Goal: Transaction & Acquisition: Download file/media

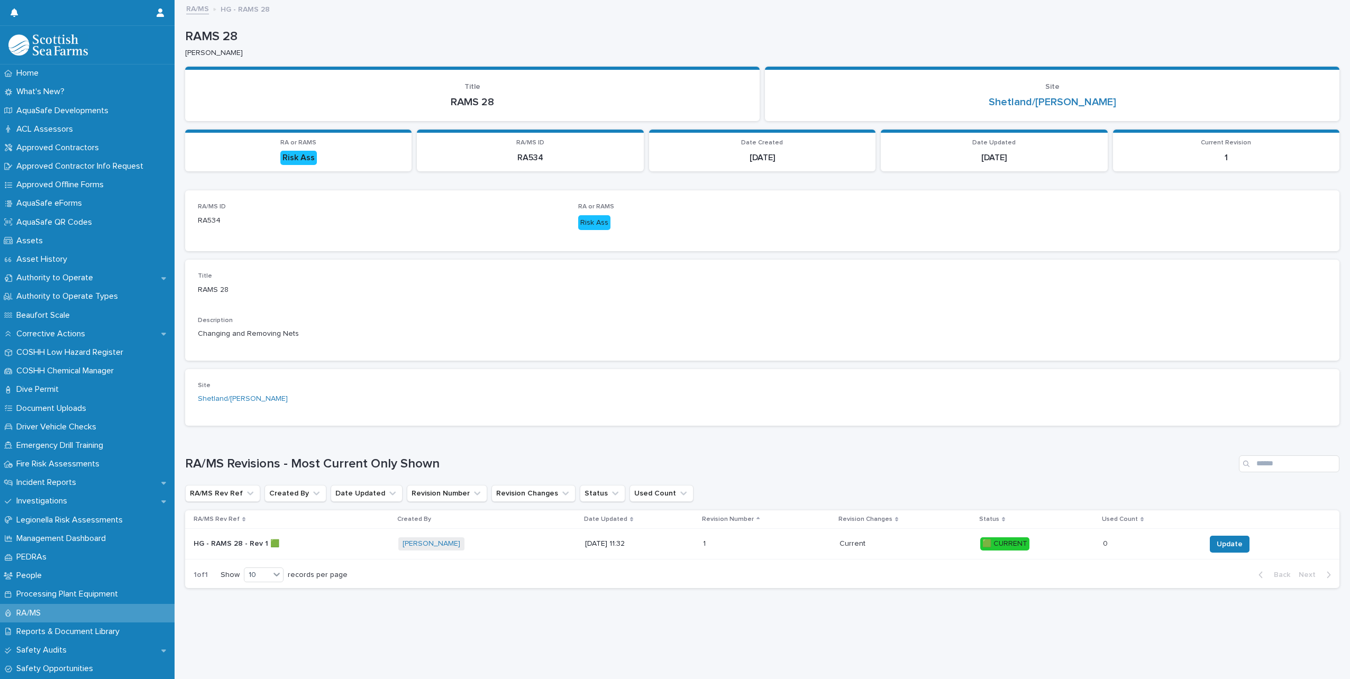
scroll to position [8, 0]
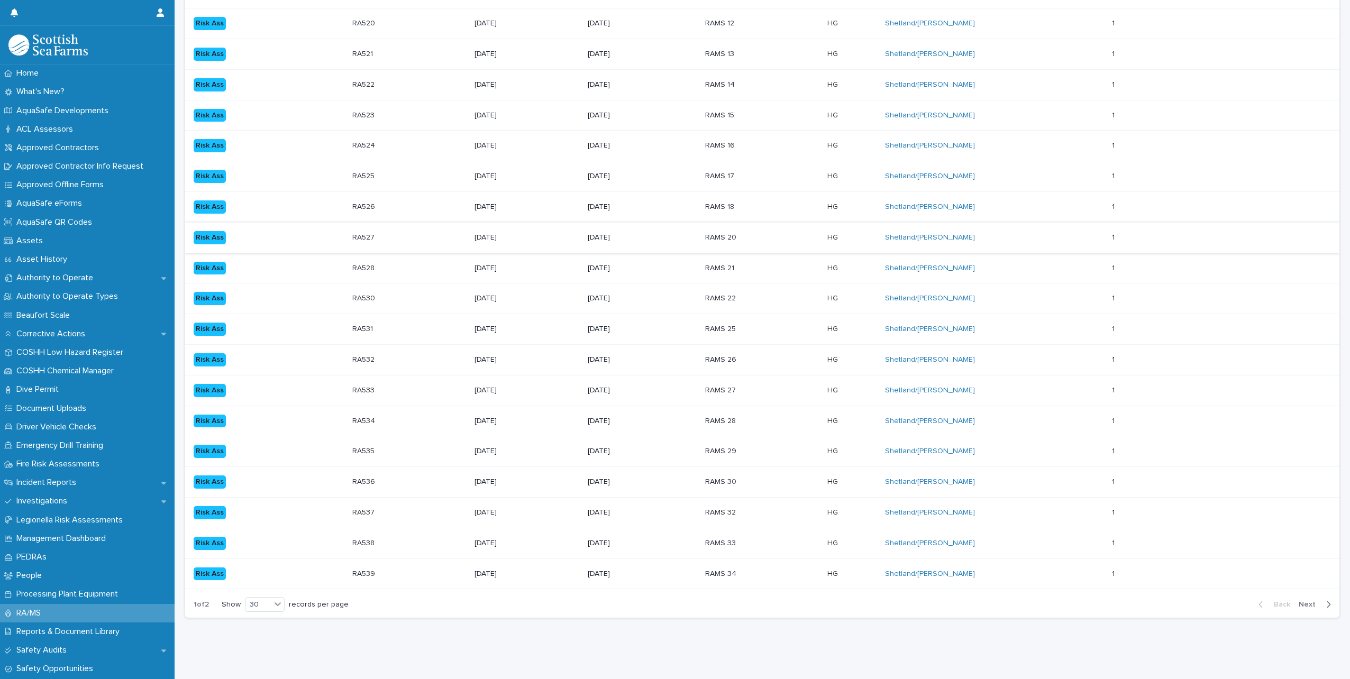
scroll to position [582, 0]
click at [717, 456] on p "RAMS 29" at bounding box center [738, 451] width 66 height 9
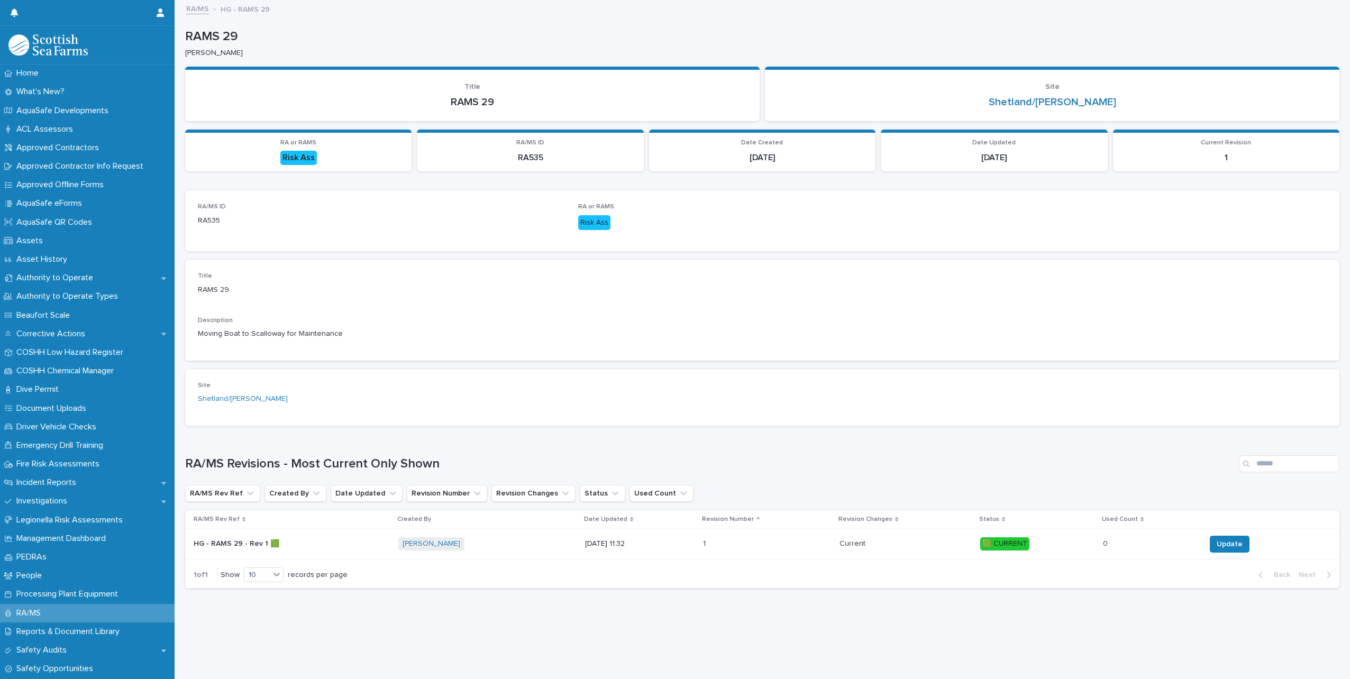
click at [242, 544] on p "HG - RAMS 29 - Rev 1 🟩" at bounding box center [238, 543] width 88 height 11
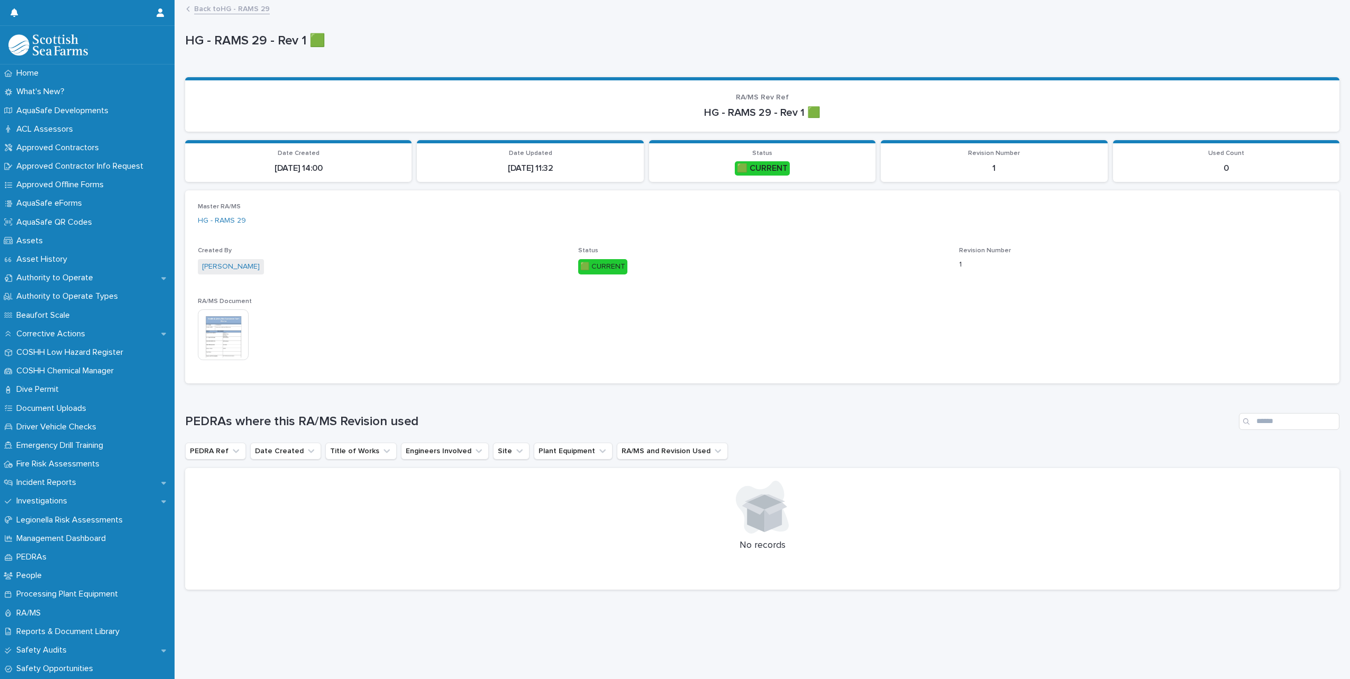
click at [241, 327] on img at bounding box center [223, 334] width 51 height 51
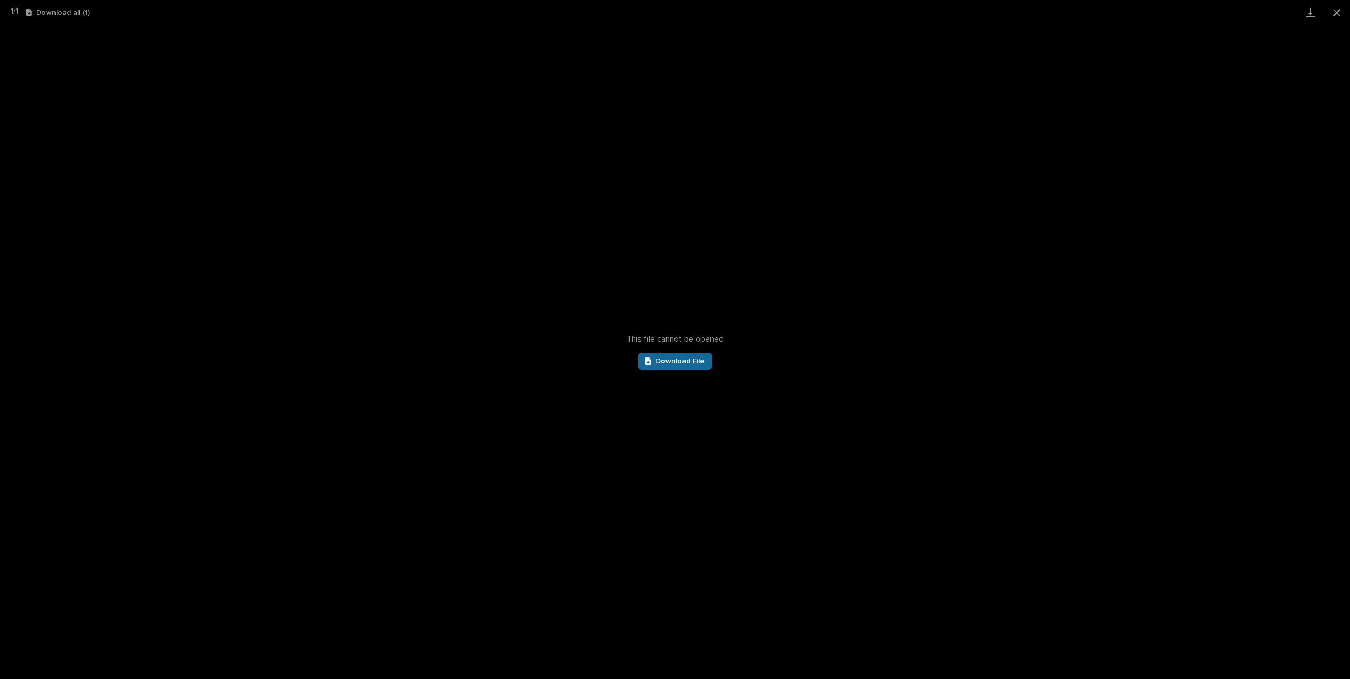
click at [680, 367] on link "Download File" at bounding box center [675, 361] width 73 height 17
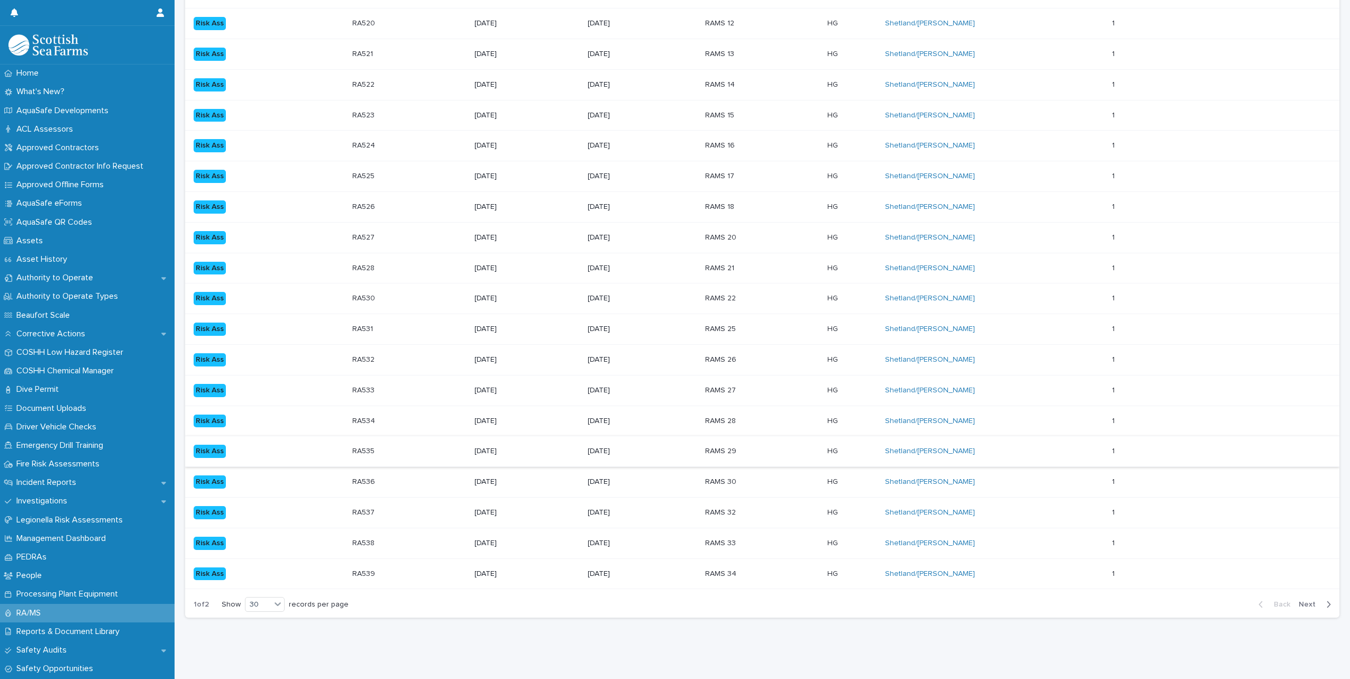
scroll to position [676, 0]
click at [711, 478] on p "RAMS 30" at bounding box center [738, 482] width 66 height 9
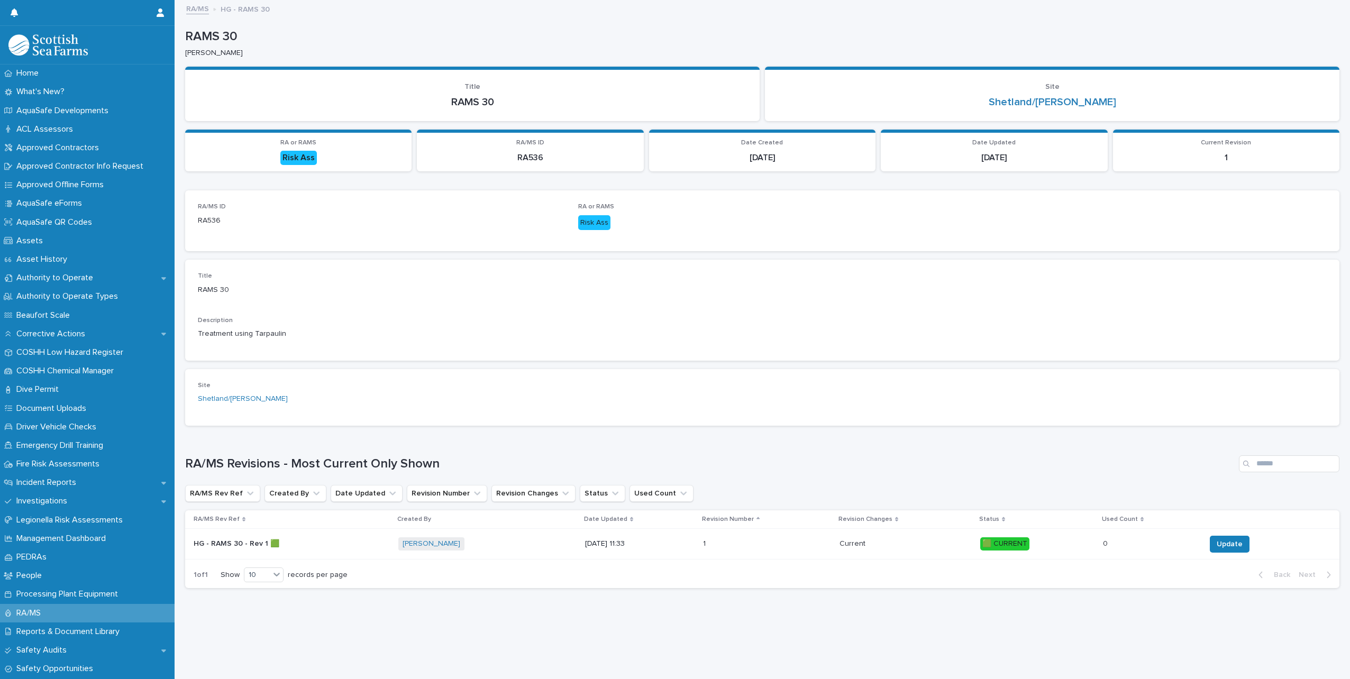
click at [232, 539] on p "HG - RAMS 30 - Rev 1 🟩" at bounding box center [238, 543] width 88 height 11
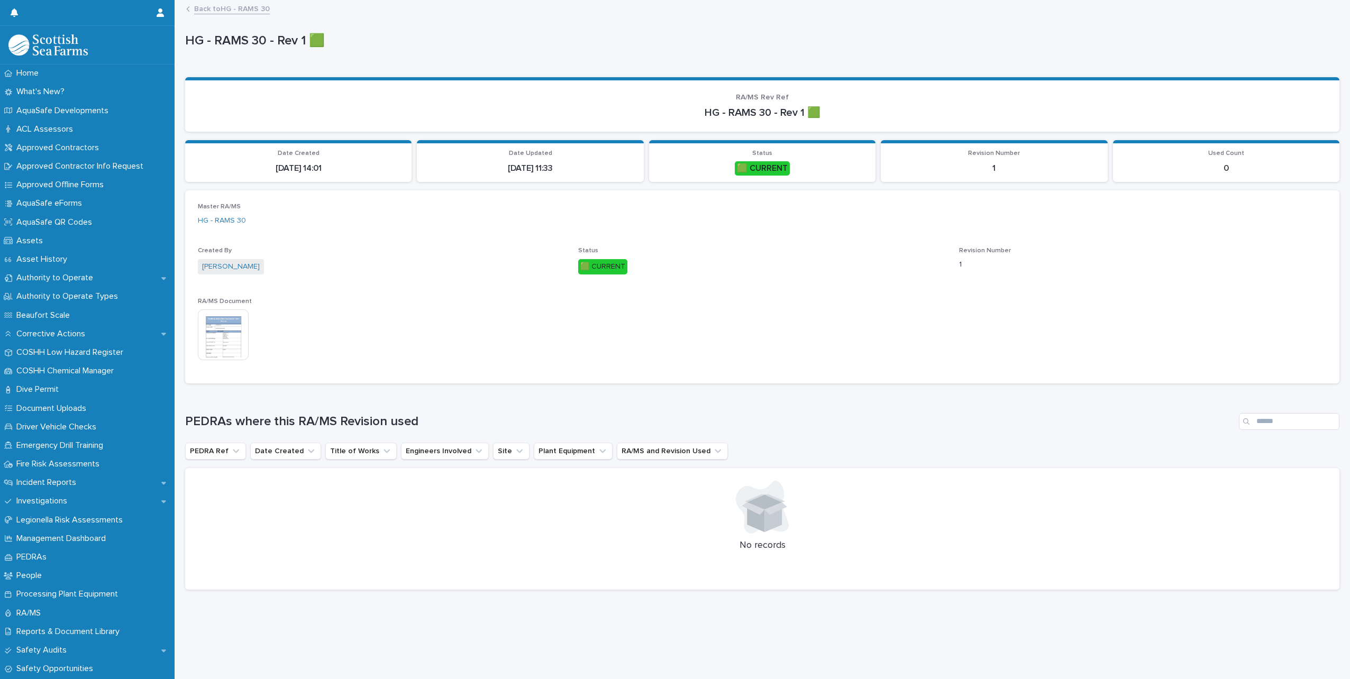
click at [217, 320] on img at bounding box center [223, 334] width 51 height 51
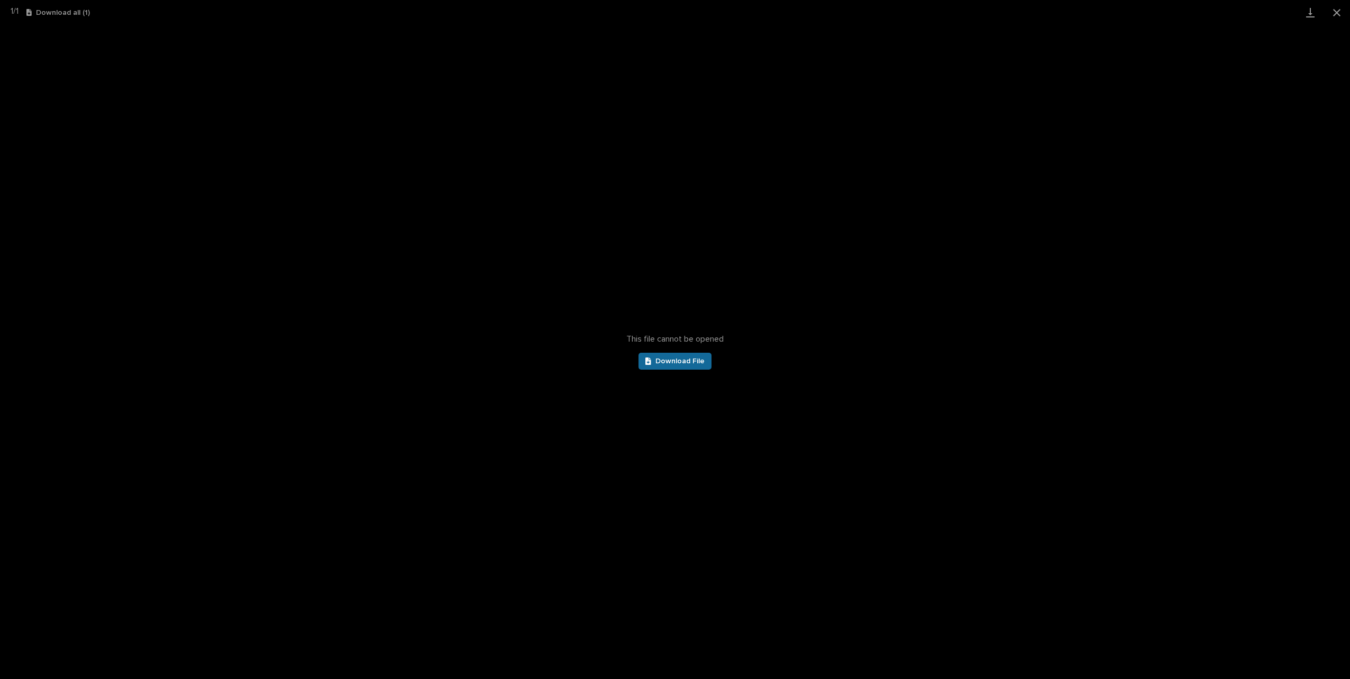
click at [669, 358] on span "Download File" at bounding box center [679, 361] width 49 height 7
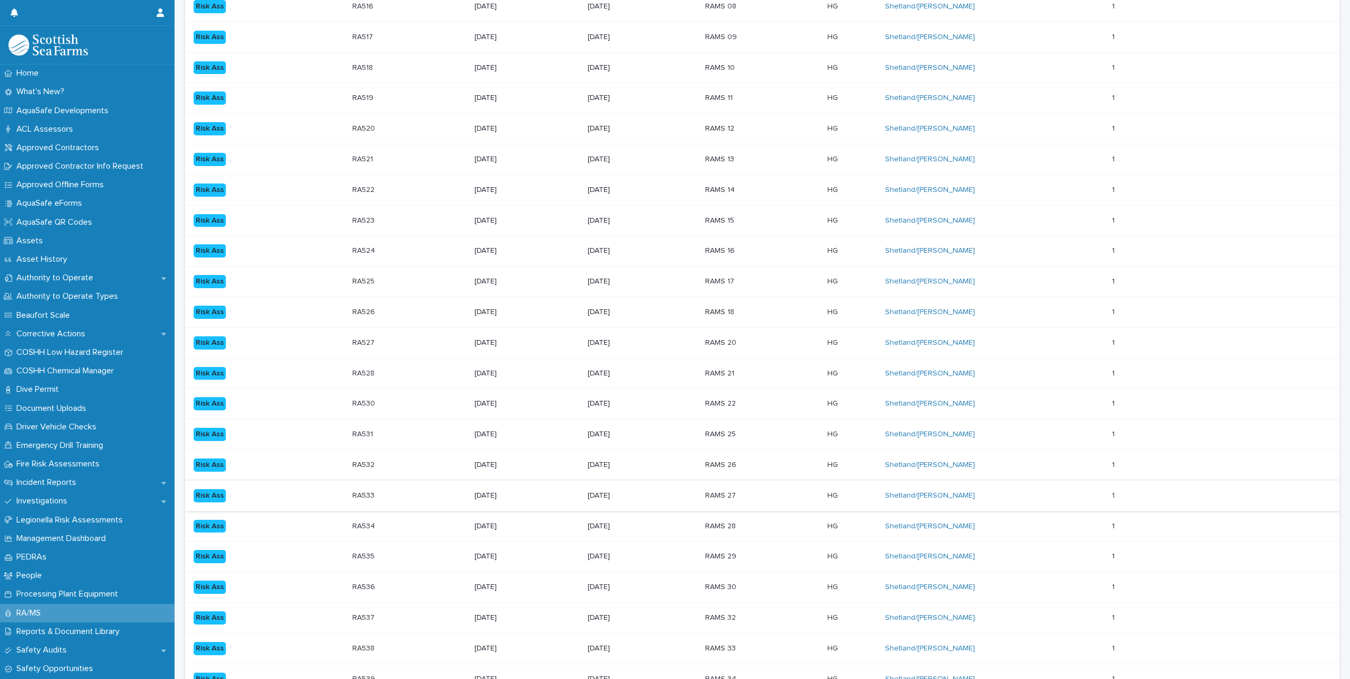
scroll to position [676, 0]
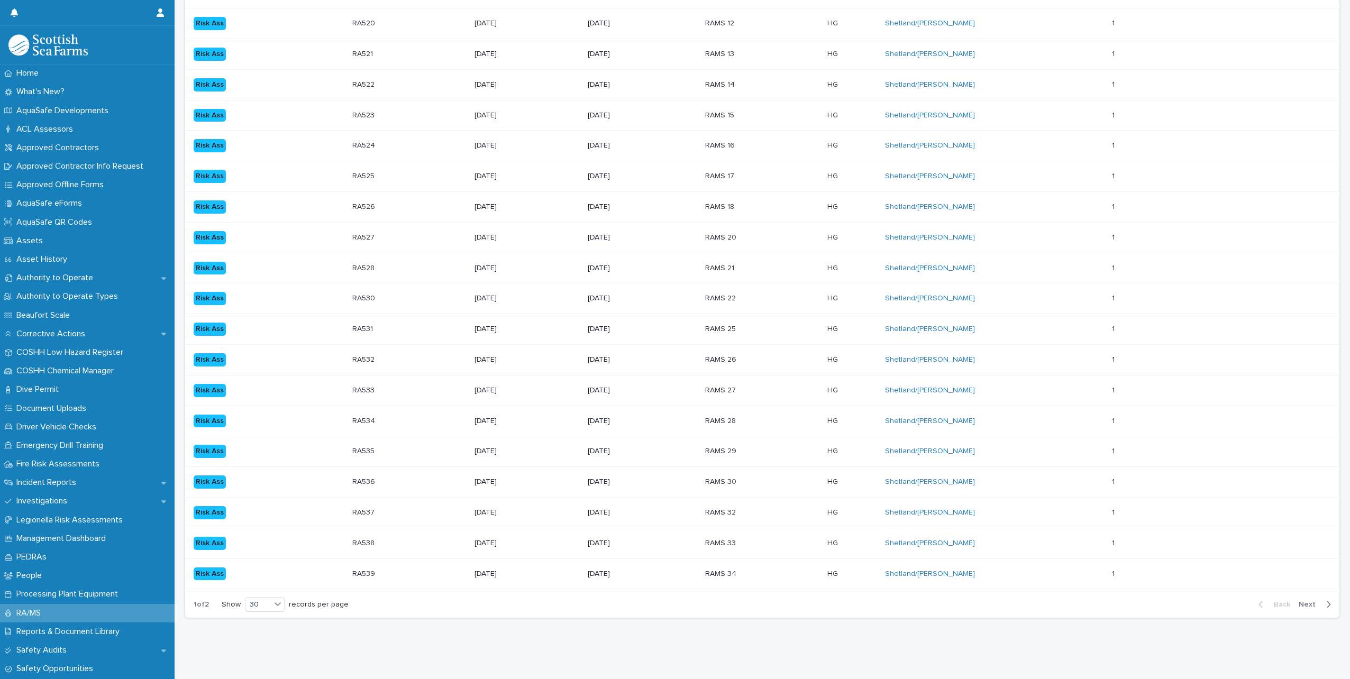
click at [676, 504] on div "[DATE]" at bounding box center [643, 512] width 110 height 17
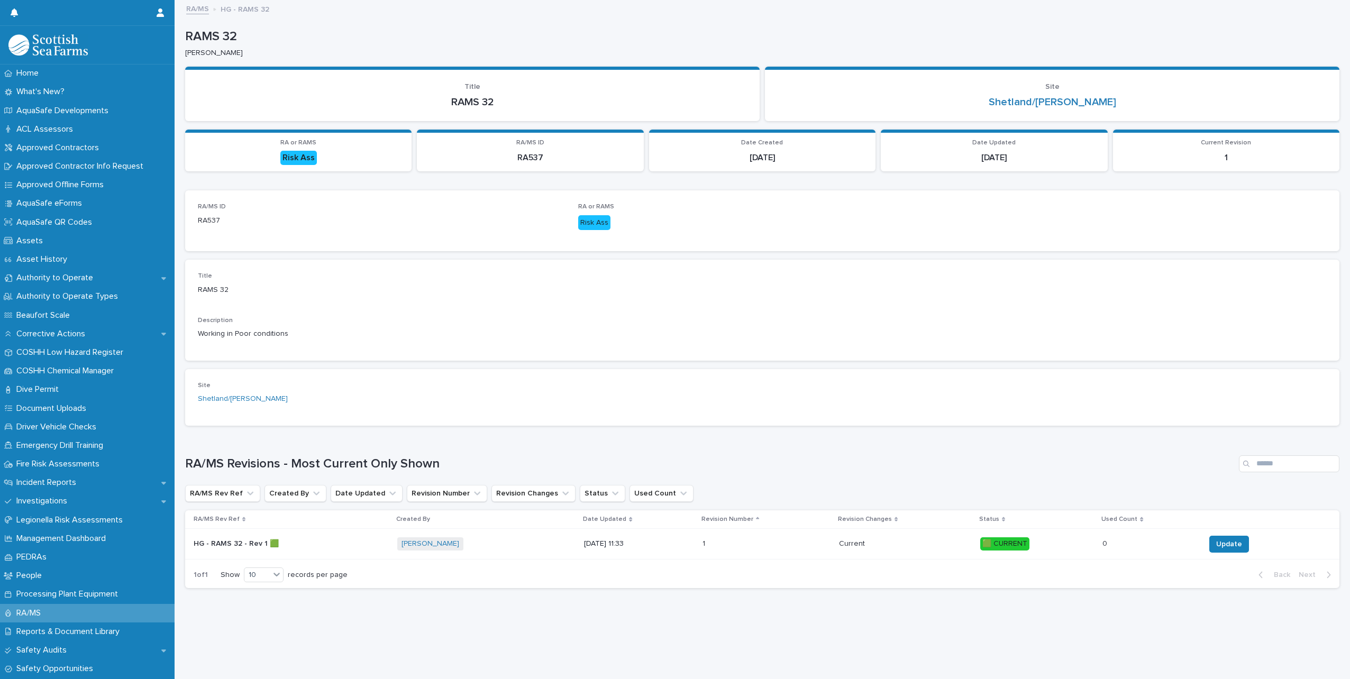
click at [254, 538] on p "HG - RAMS 32 - Rev 1 🟩" at bounding box center [237, 543] width 87 height 11
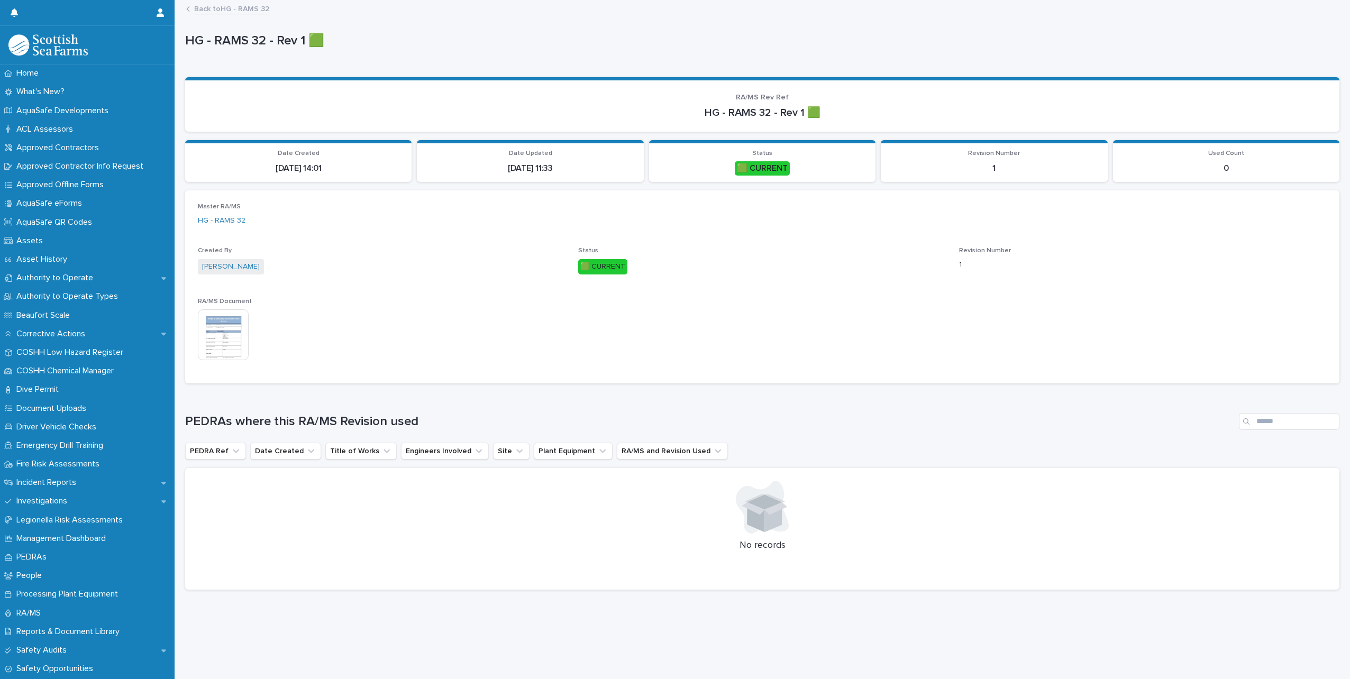
click at [234, 340] on img at bounding box center [223, 334] width 51 height 51
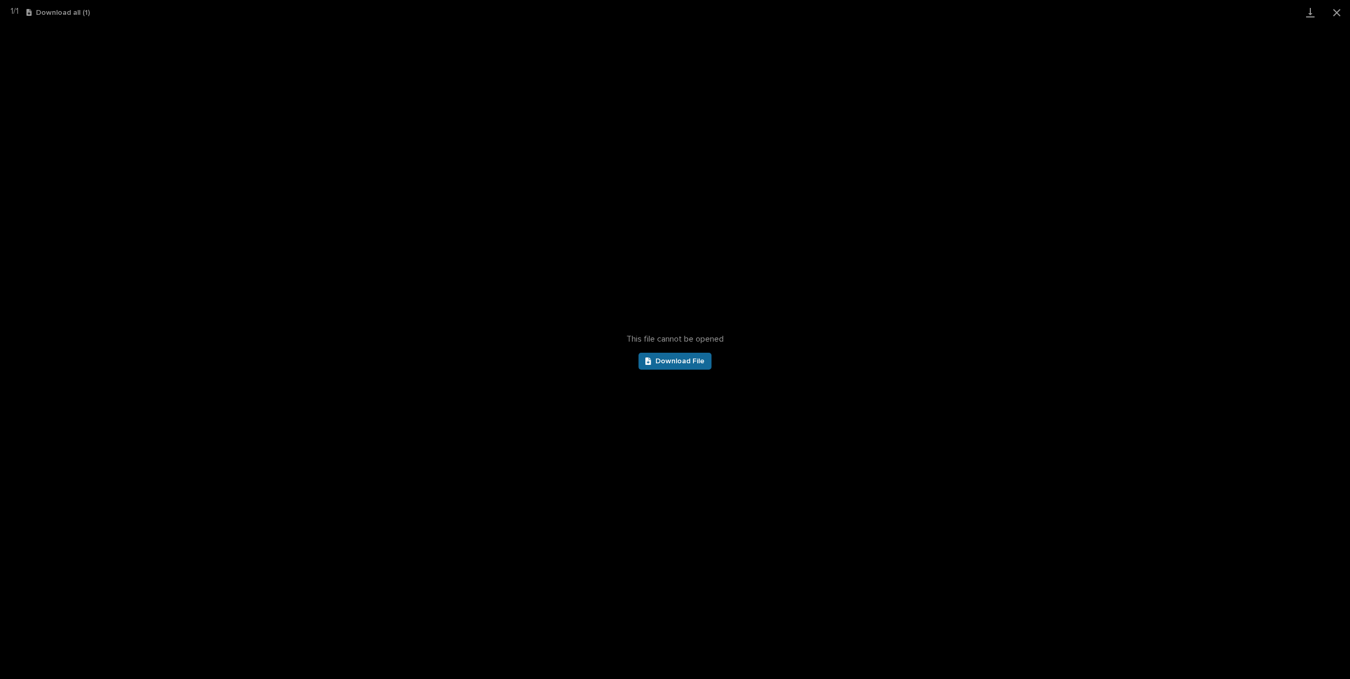
click at [690, 359] on span "Download File" at bounding box center [679, 361] width 49 height 7
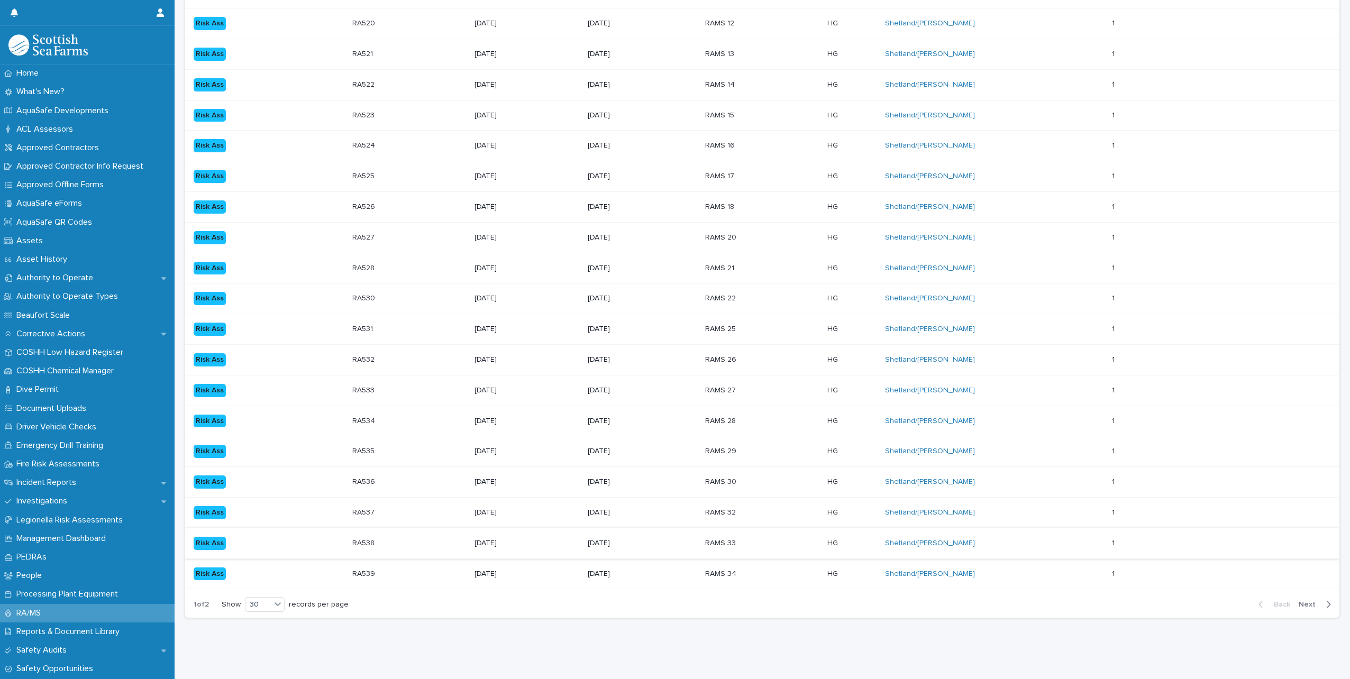
scroll to position [676, 0]
click at [671, 535] on div "[DATE]" at bounding box center [643, 543] width 110 height 17
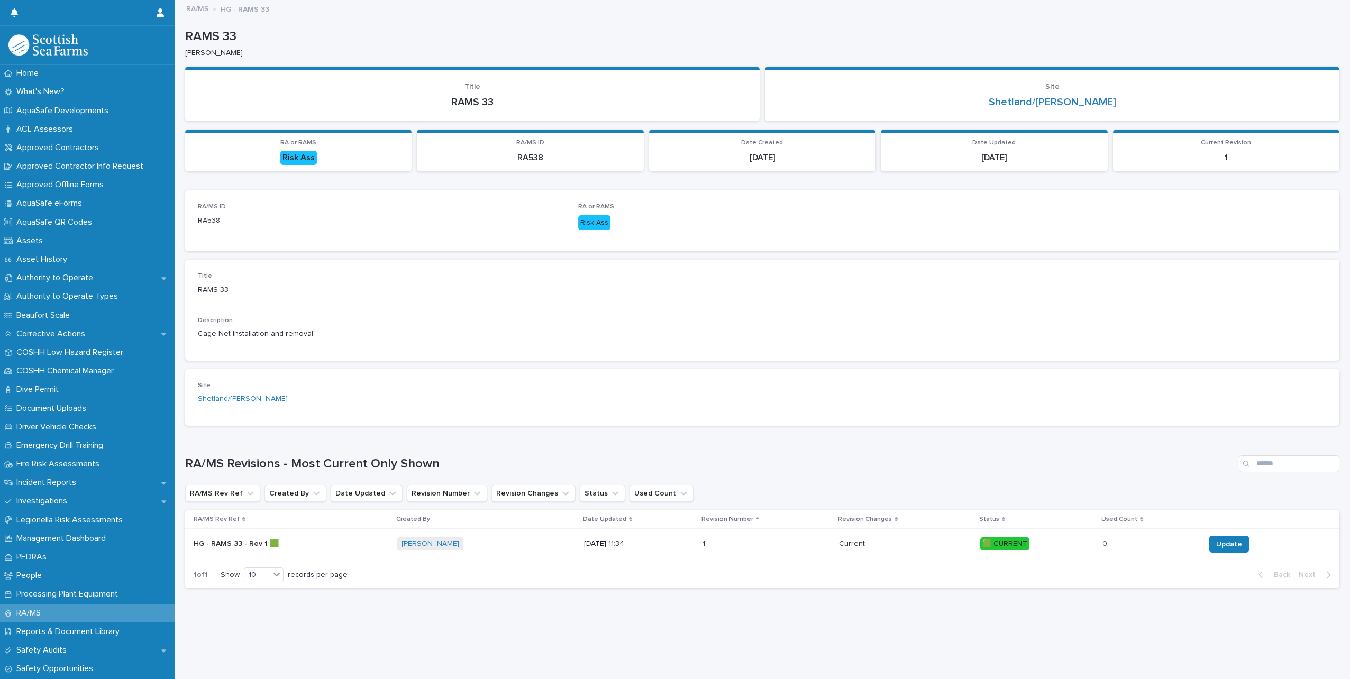
click at [242, 553] on td "HG - RAMS 33 - Rev 1 🟩 HG - RAMS 33 - Rev 1 🟩" at bounding box center [289, 544] width 208 height 31
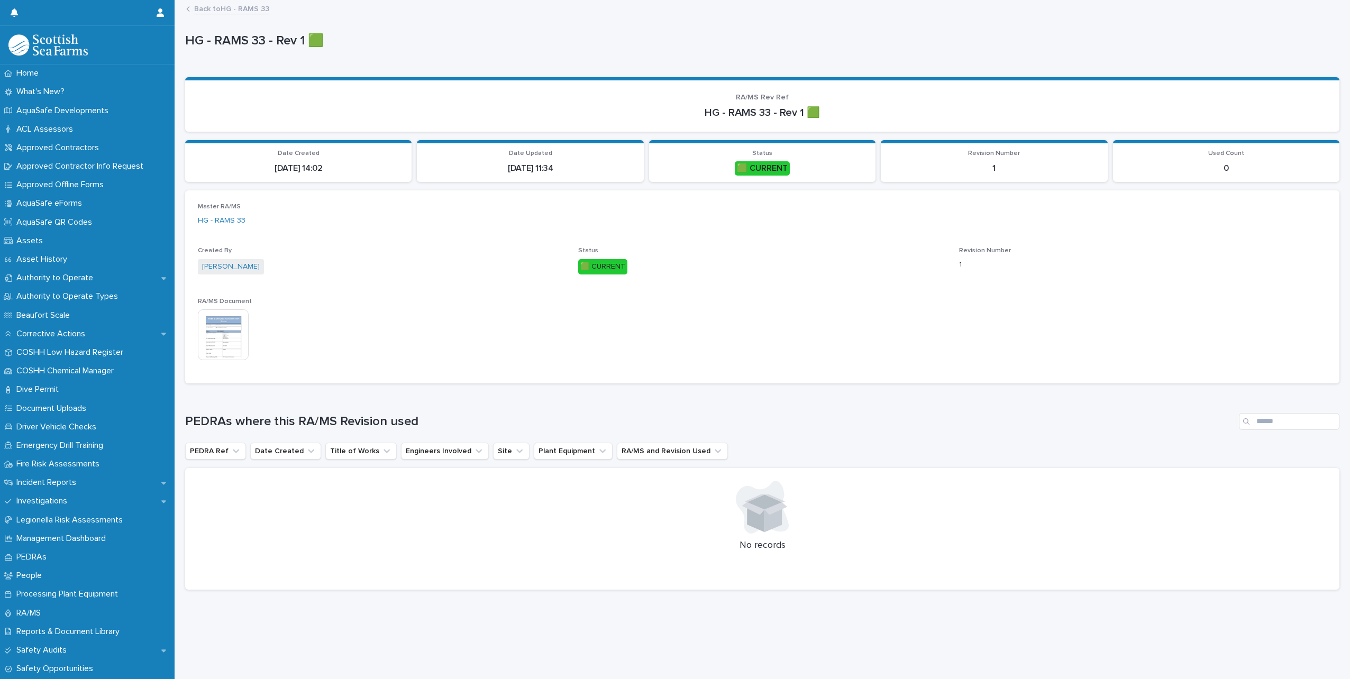
click at [227, 343] on img at bounding box center [223, 334] width 51 height 51
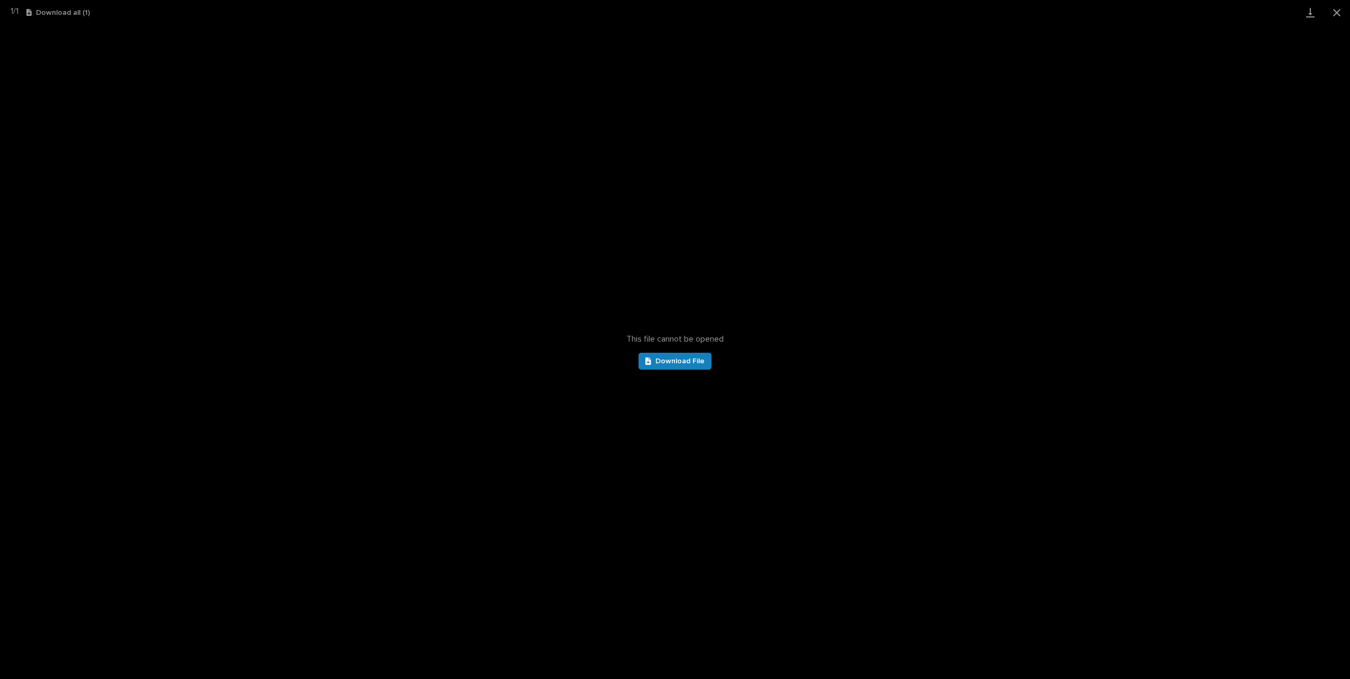
click at [691, 348] on div "This file cannot be opened Download File" at bounding box center [675, 352] width 1350 height 654
click at [686, 369] on link "Download File" at bounding box center [675, 361] width 73 height 17
